Goal: Information Seeking & Learning: Compare options

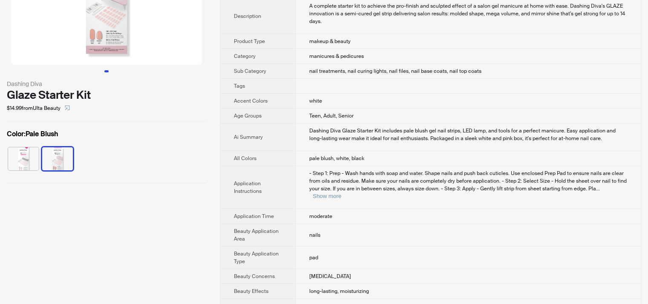
scroll to position [128, 0]
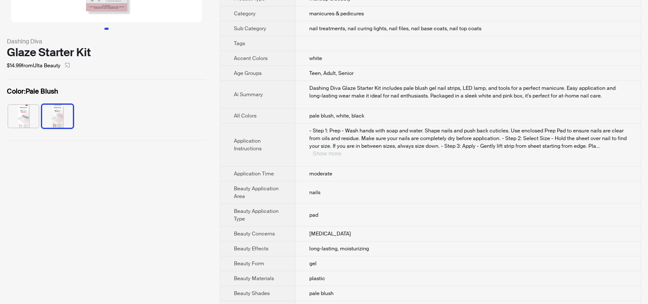
click at [341, 150] on button "Show more" at bounding box center [327, 153] width 29 height 6
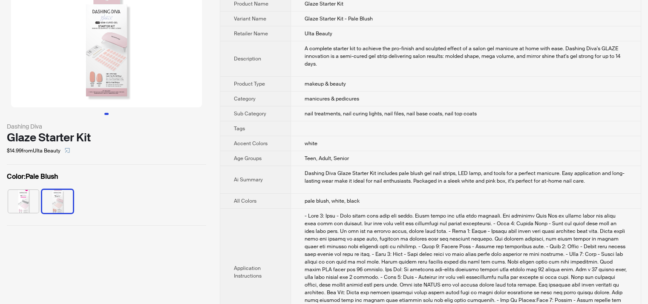
scroll to position [0, 0]
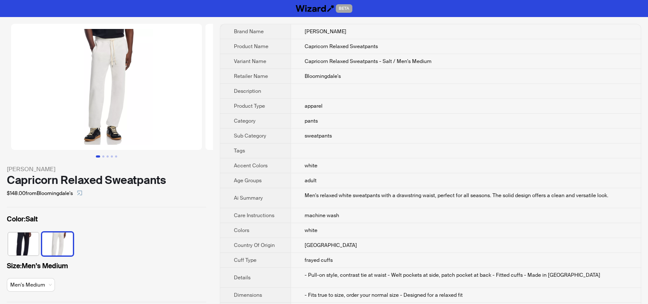
scroll to position [43, 0]
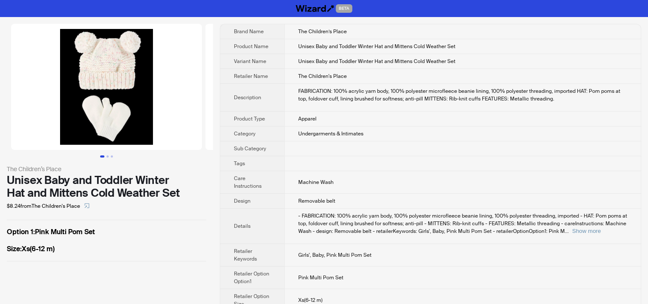
scroll to position [13, 0]
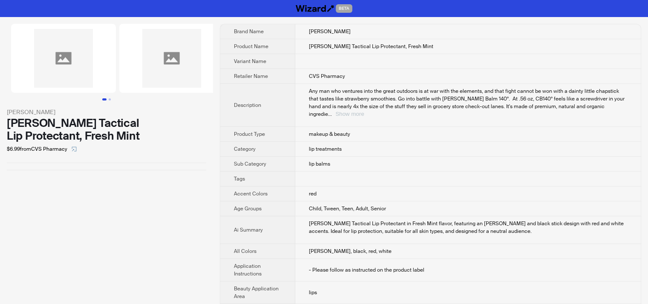
click at [364, 111] on button "Show more" at bounding box center [349, 114] width 29 height 6
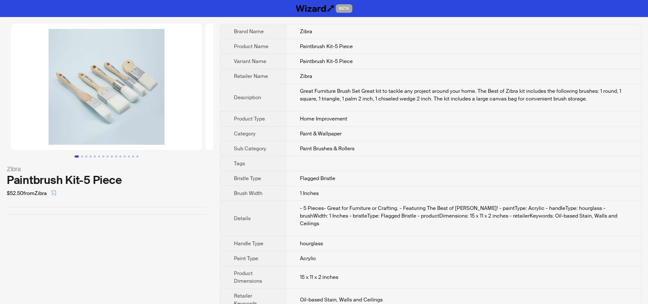
scroll to position [5, 0]
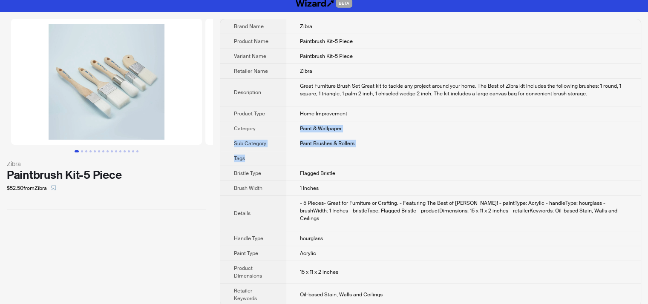
drag, startPoint x: 296, startPoint y: 127, endPoint x: 375, endPoint y: 159, distance: 85.1
click at [375, 159] on tbody "Brand Name Zibra Product Name Paintbrush Kit-5 Piece Variant Name Paintbrush Ki…" at bounding box center [430, 162] width 421 height 287
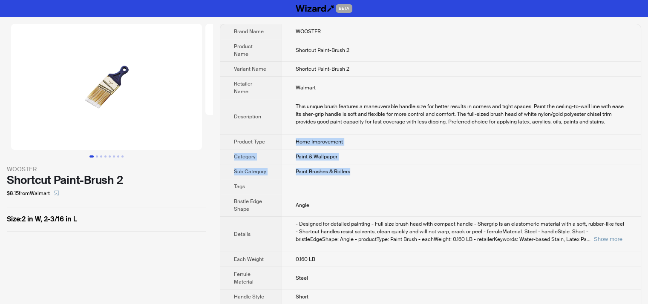
drag, startPoint x: 289, startPoint y: 121, endPoint x: 361, endPoint y: 160, distance: 81.2
click at [361, 160] on tbody "Brand Name WOOSTER Product Name Shortcut Paint-Brush 2 Variant Name Shortcut Pa…" at bounding box center [430, 194] width 421 height 340
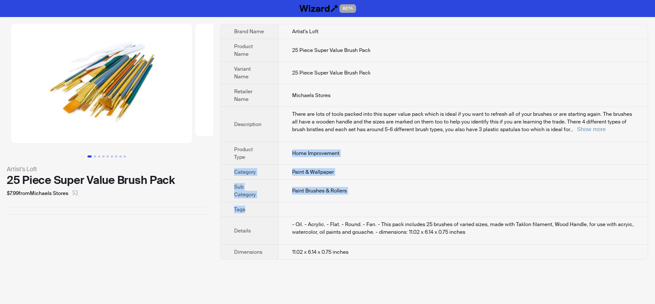
drag, startPoint x: 288, startPoint y: 144, endPoint x: 443, endPoint y: 3, distance: 210.0
click at [365, 197] on tbody "Brand Name Artist's Loft Product Name 25 Piece Super Value Brush Pack Variant N…" at bounding box center [433, 141] width 427 height 235
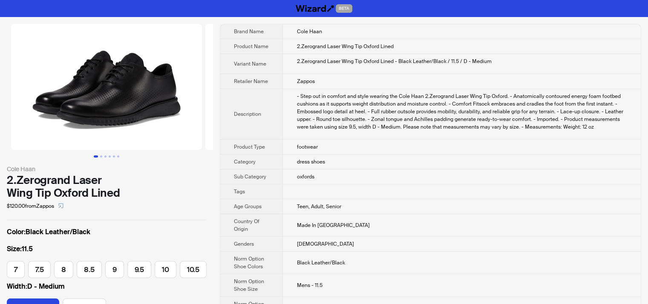
scroll to position [0, 170]
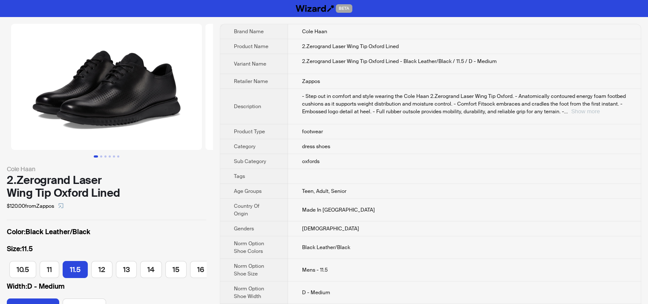
click at [600, 111] on button "Show more" at bounding box center [585, 111] width 29 height 6
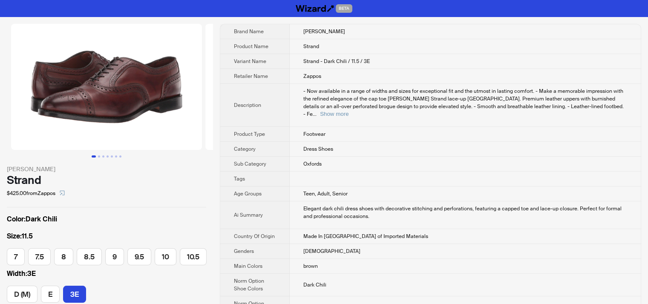
scroll to position [0, 121]
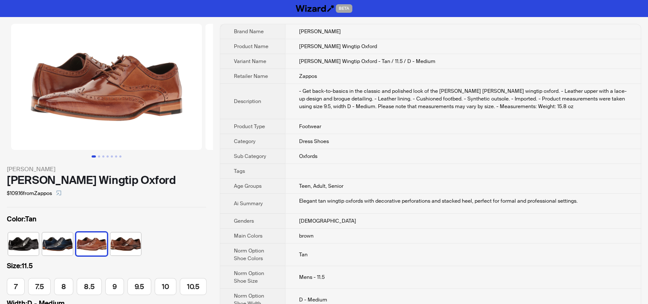
scroll to position [0, 146]
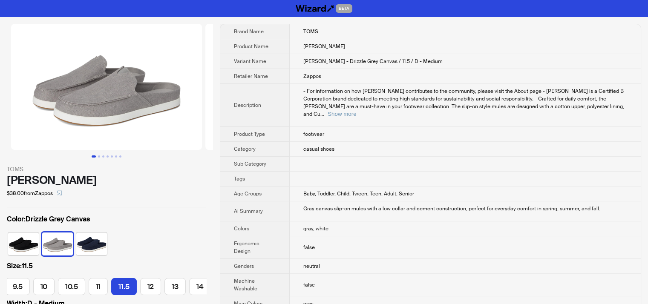
scroll to position [43, 0]
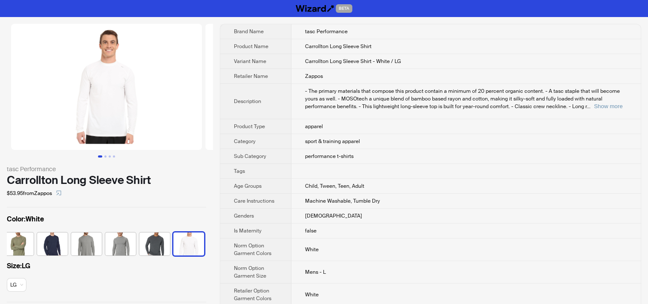
scroll to position [43, 0]
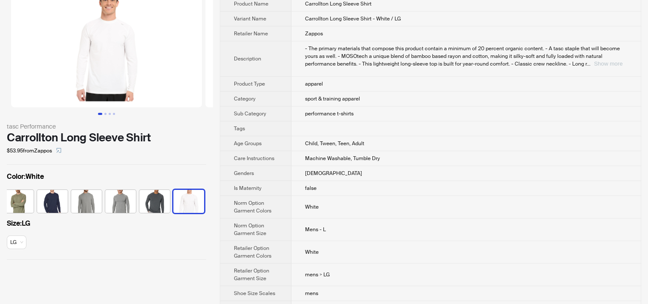
click at [607, 63] on button "Show more" at bounding box center [608, 64] width 29 height 6
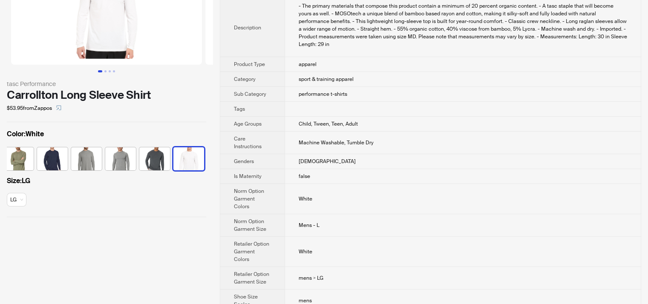
scroll to position [0, 0]
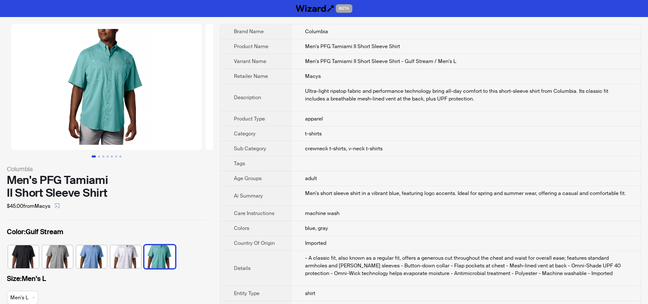
scroll to position [170, 0]
